Goal: Browse casually: Explore the website without a specific task or goal

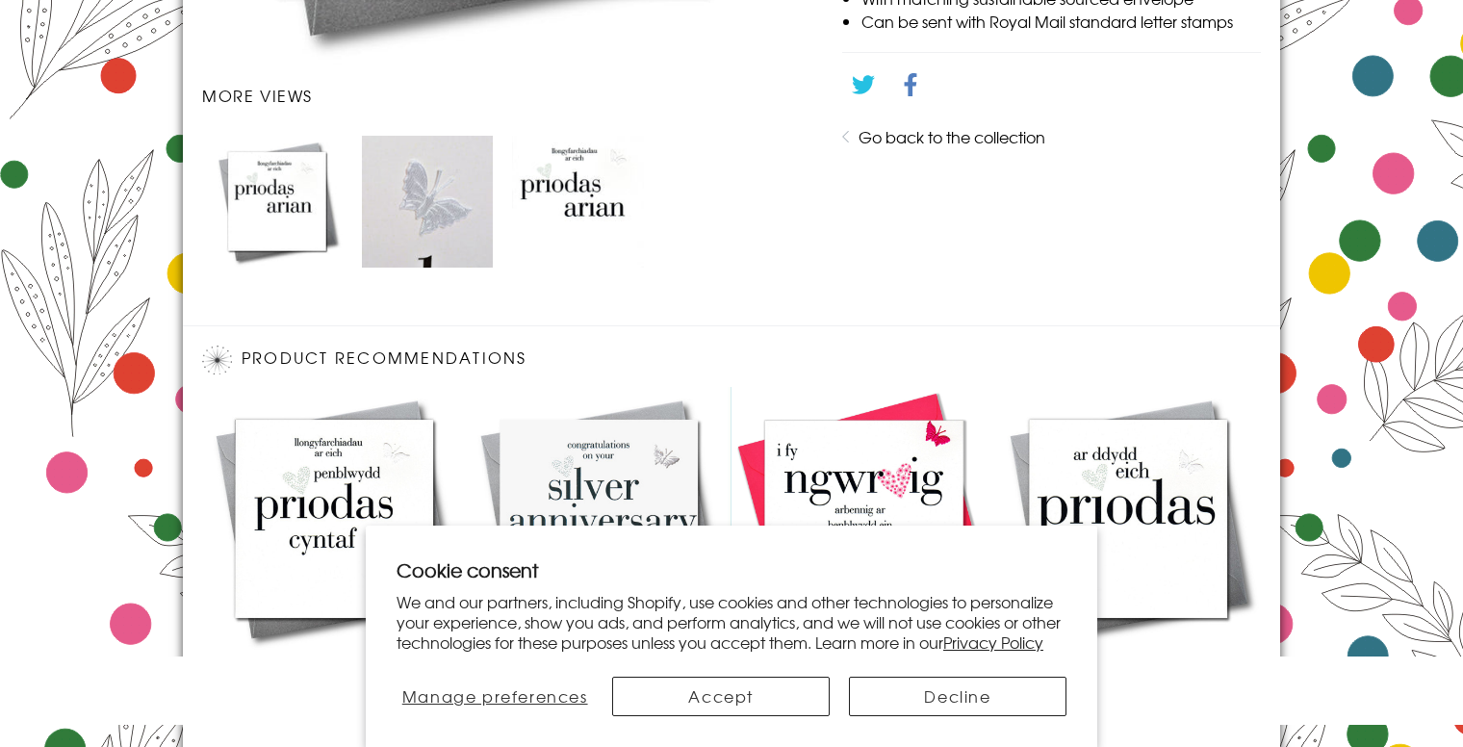
scroll to position [1239, 0]
